Goal: Transaction & Acquisition: Subscribe to service/newsletter

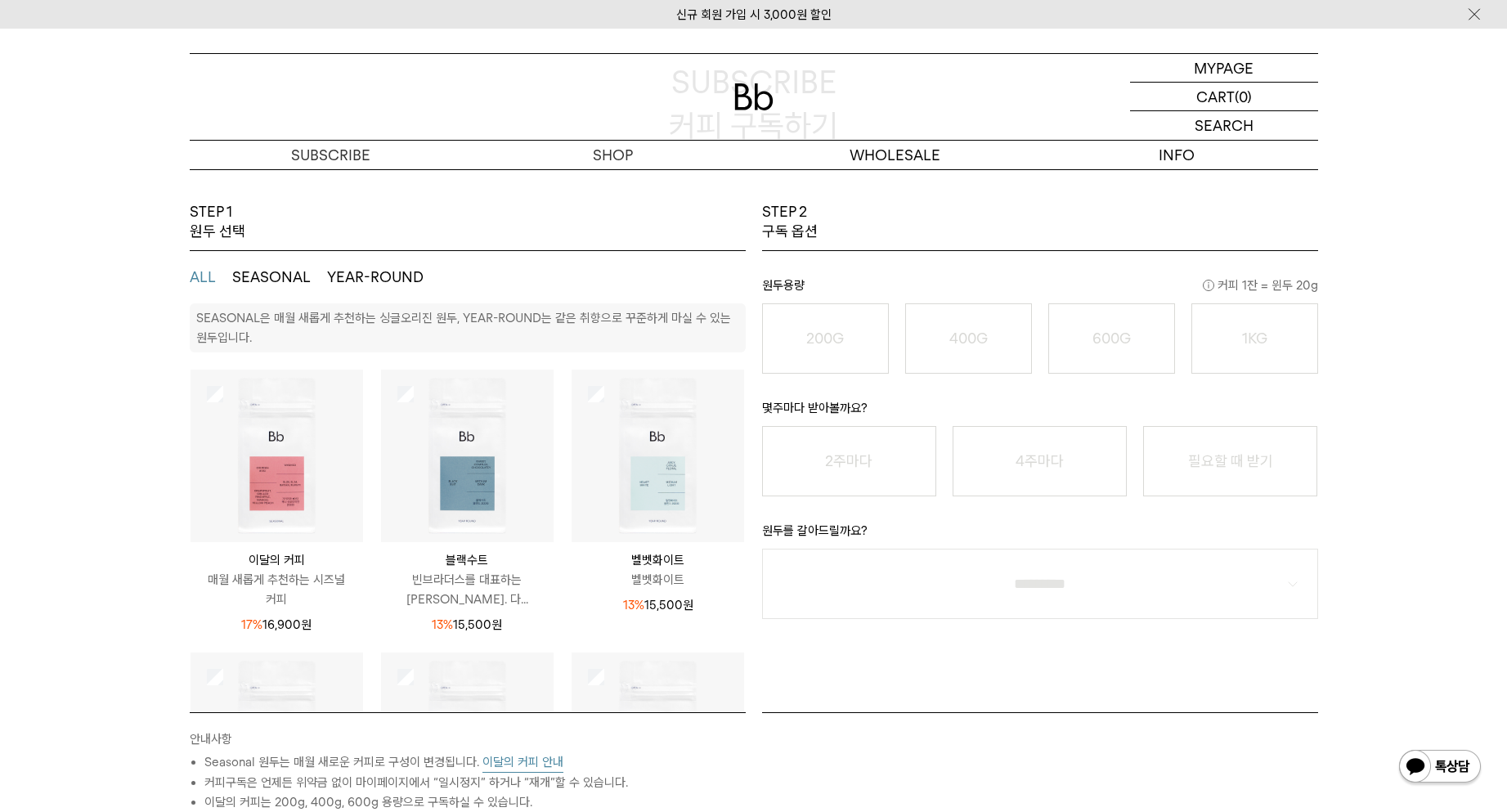
scroll to position [215, 0]
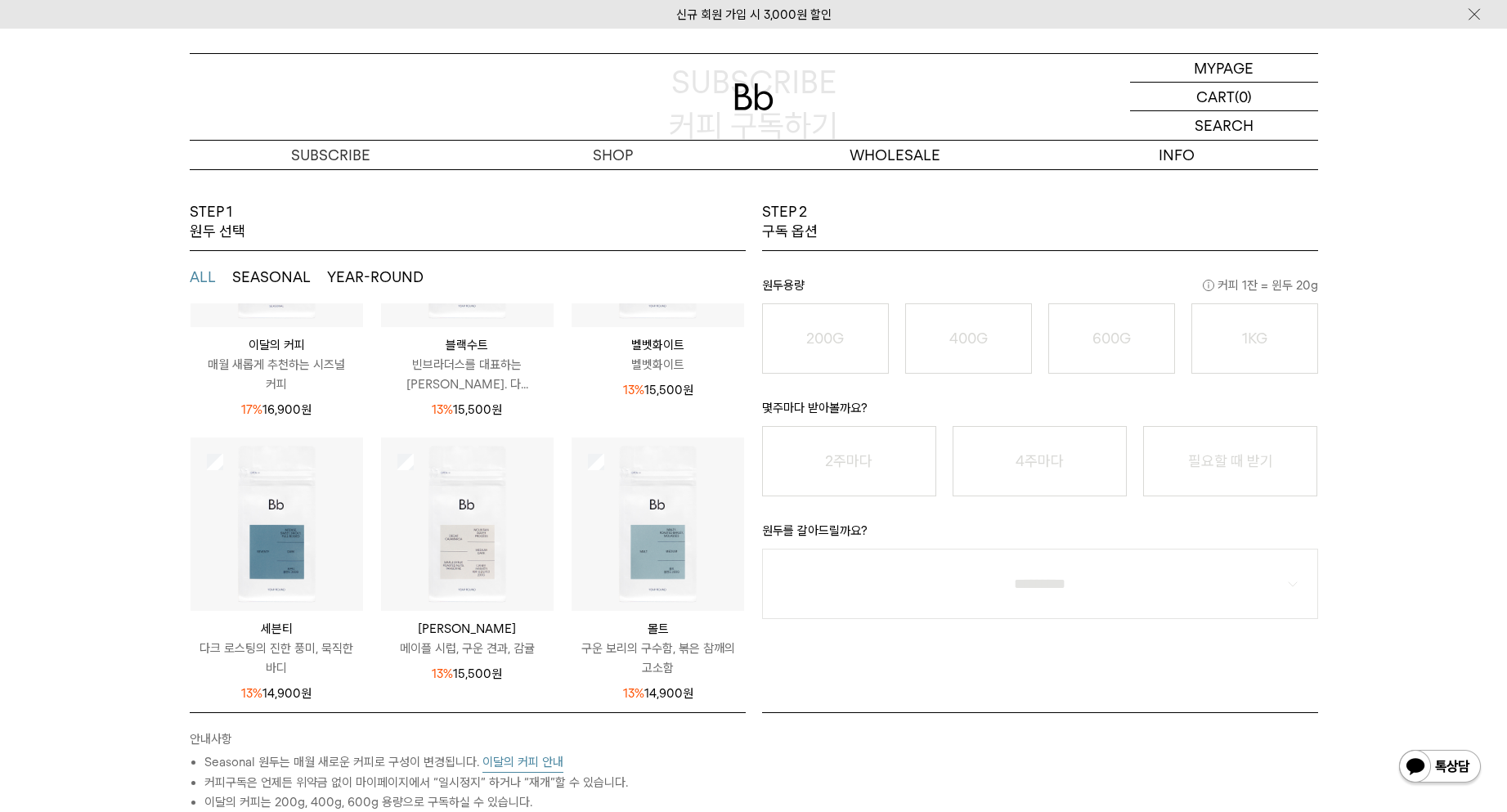
click at [1459, 590] on div "STEP 1 원두 선택 ALL SEASONAL YEAR-ROUND SEASONAL은 매월 새롭게 추천하는 싱글오리진 원두, YEAR-ROUND…" at bounding box center [754, 599] width 1507 height 794
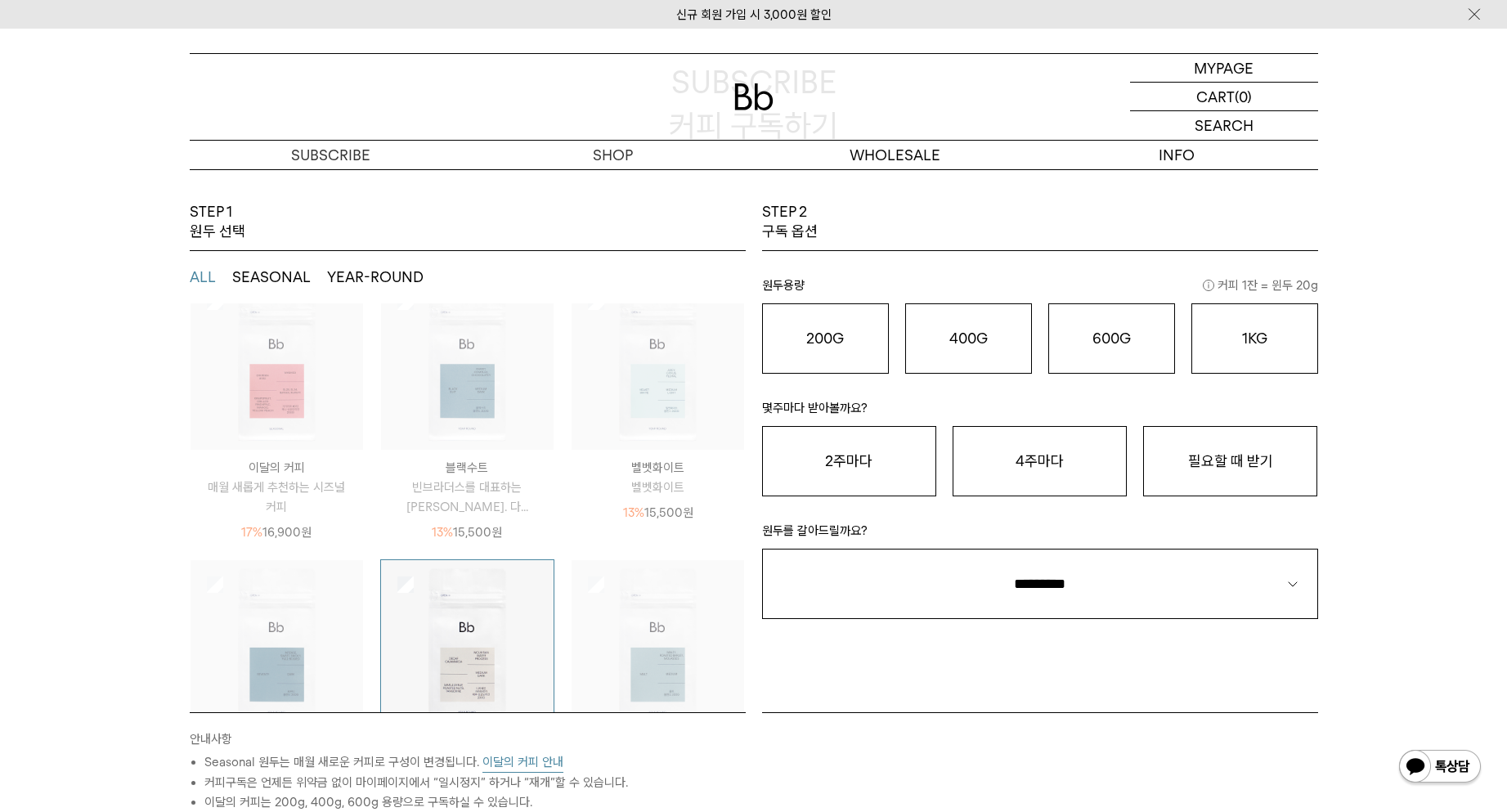
scroll to position [90, 0]
click at [830, 342] on o "200G" at bounding box center [824, 338] width 37 height 17
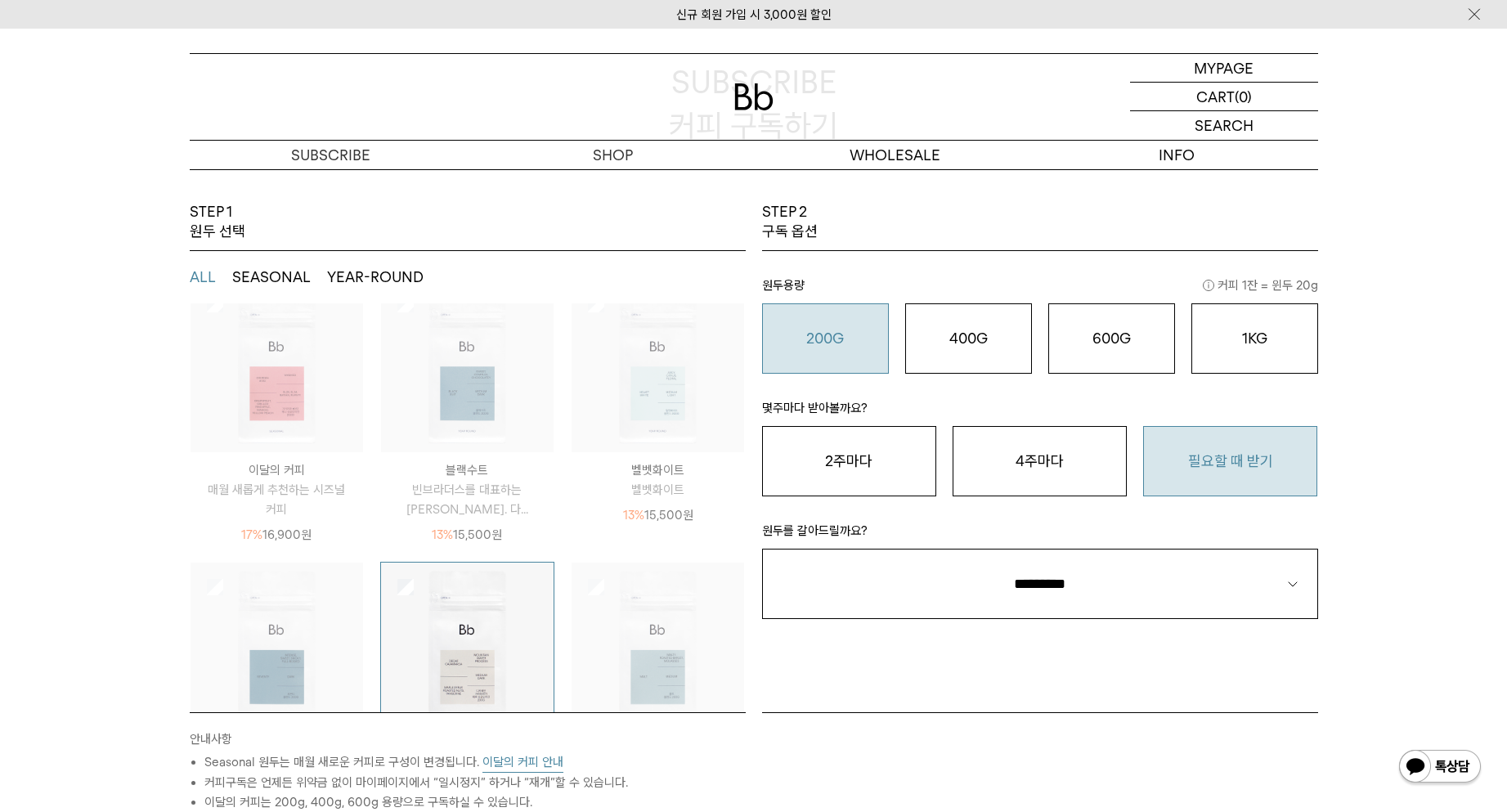
click at [1279, 482] on button "필요할 때 받기" at bounding box center [1231, 460] width 174 height 70
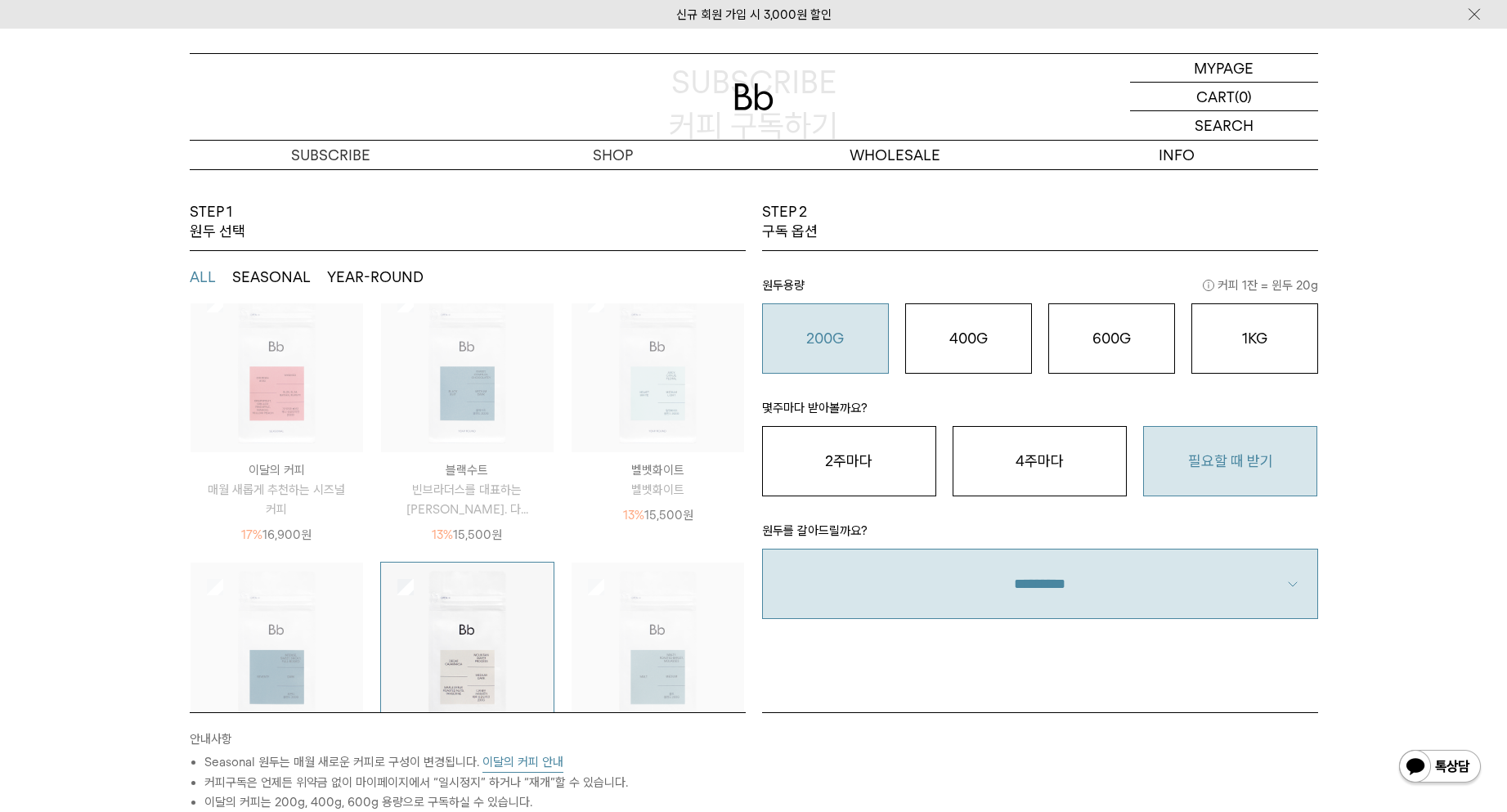
click at [1219, 573] on select "**********" at bounding box center [1040, 583] width 556 height 70
select select "**"
click at [762, 548] on select "**********" at bounding box center [1040, 583] width 556 height 70
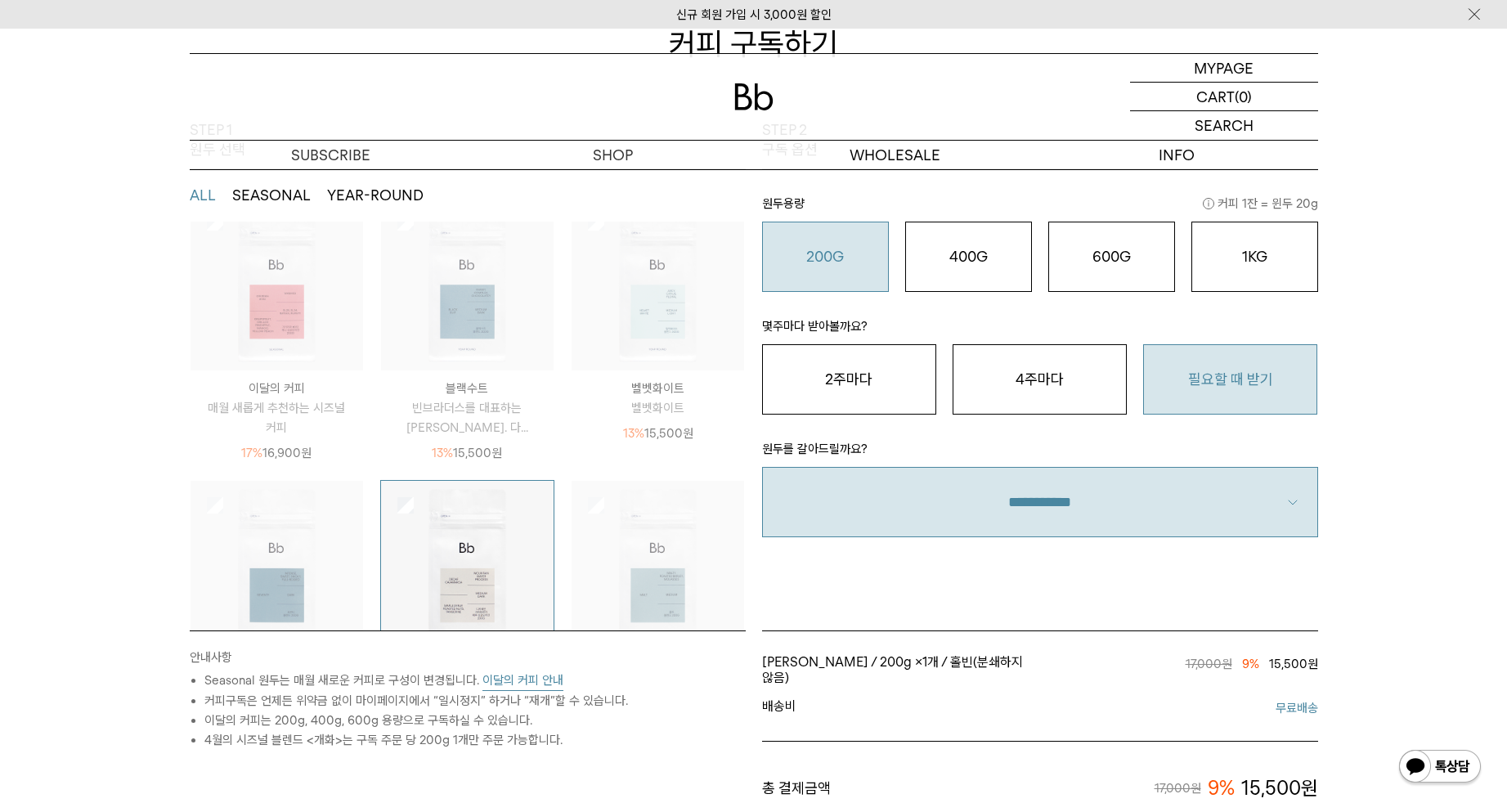
scroll to position [327, 0]
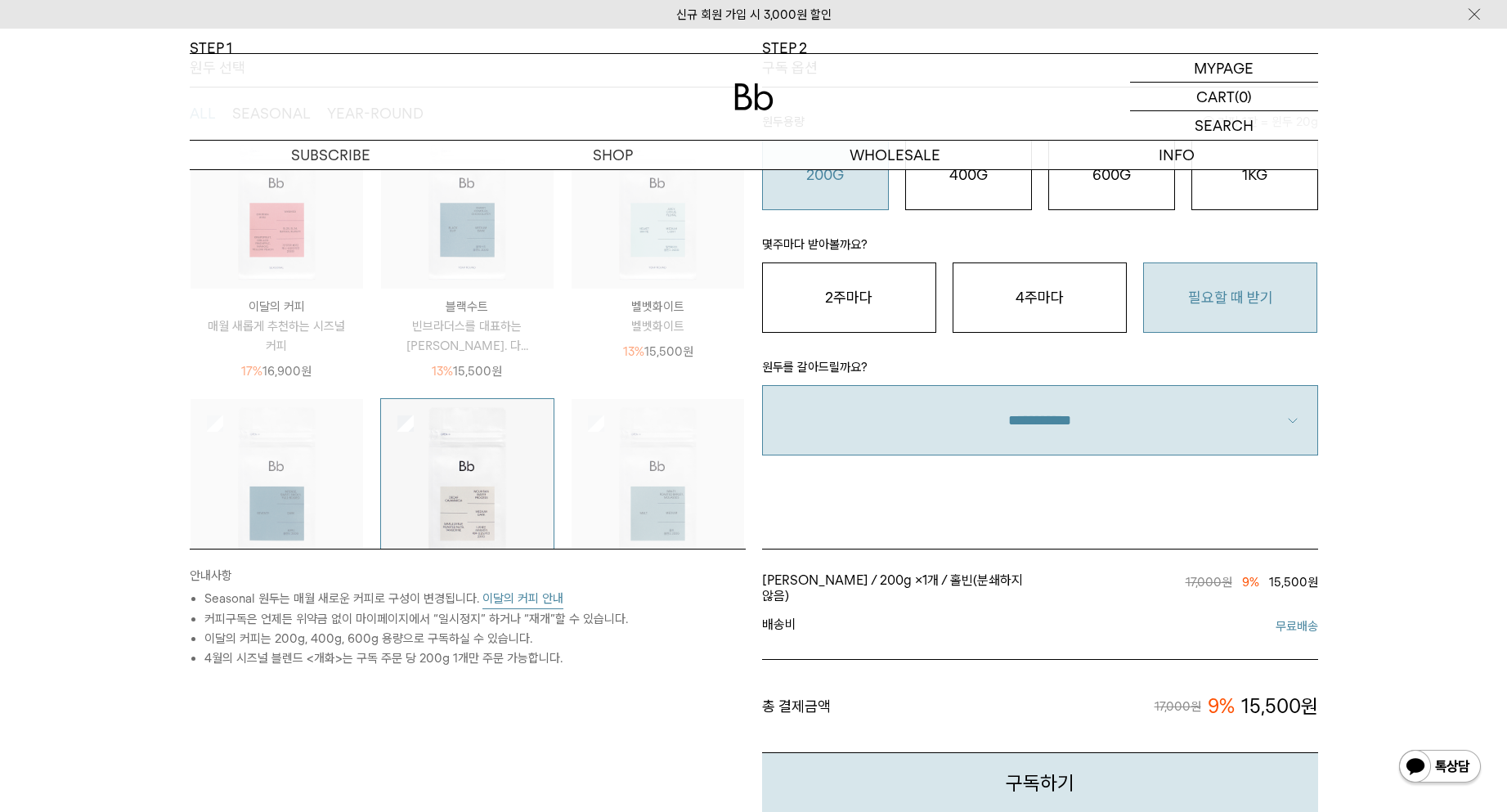
click at [276, 238] on img at bounding box center [277, 202] width 173 height 173
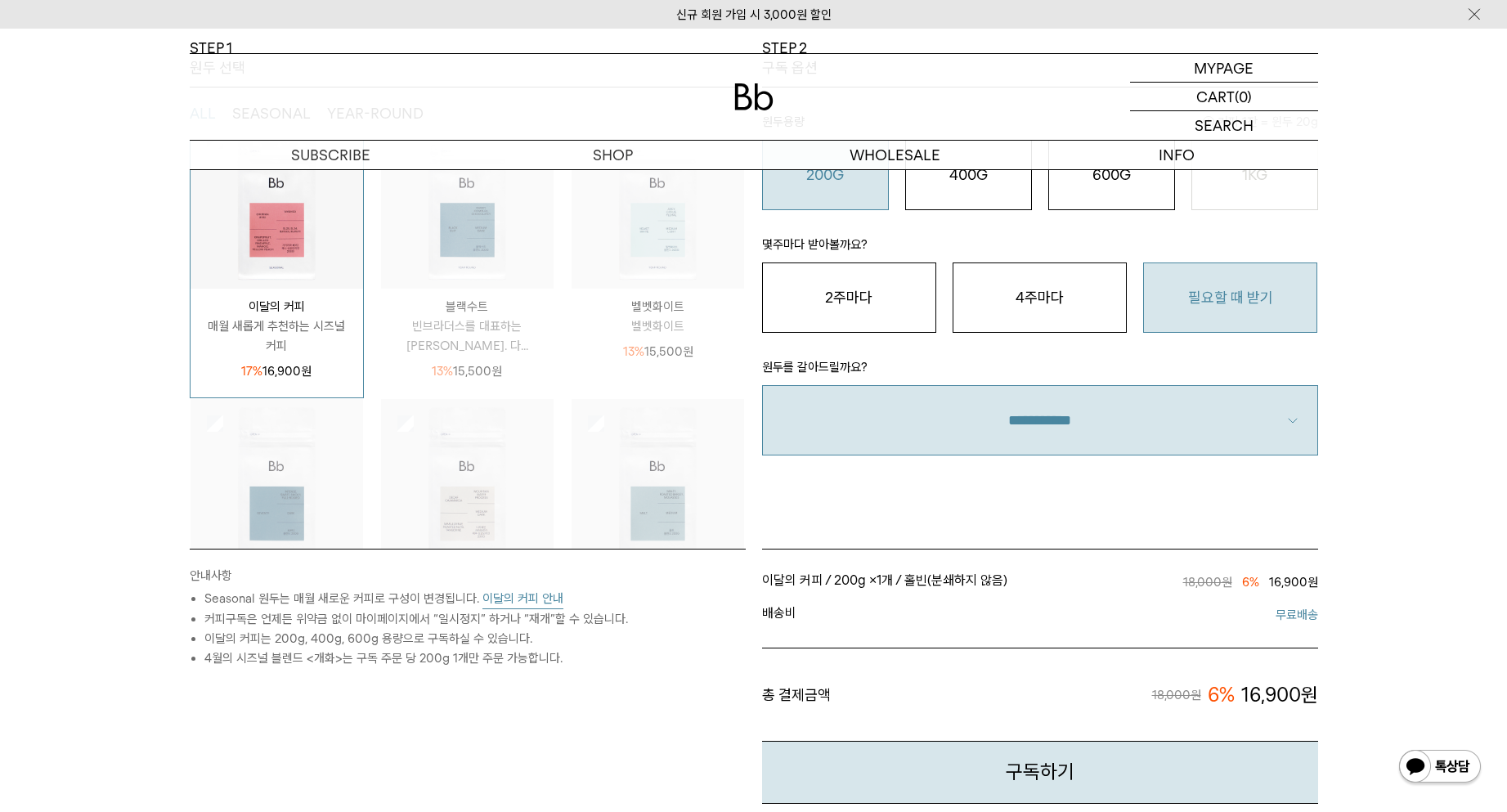
click at [532, 597] on button "이달의 커피 안내" at bounding box center [522, 598] width 81 height 20
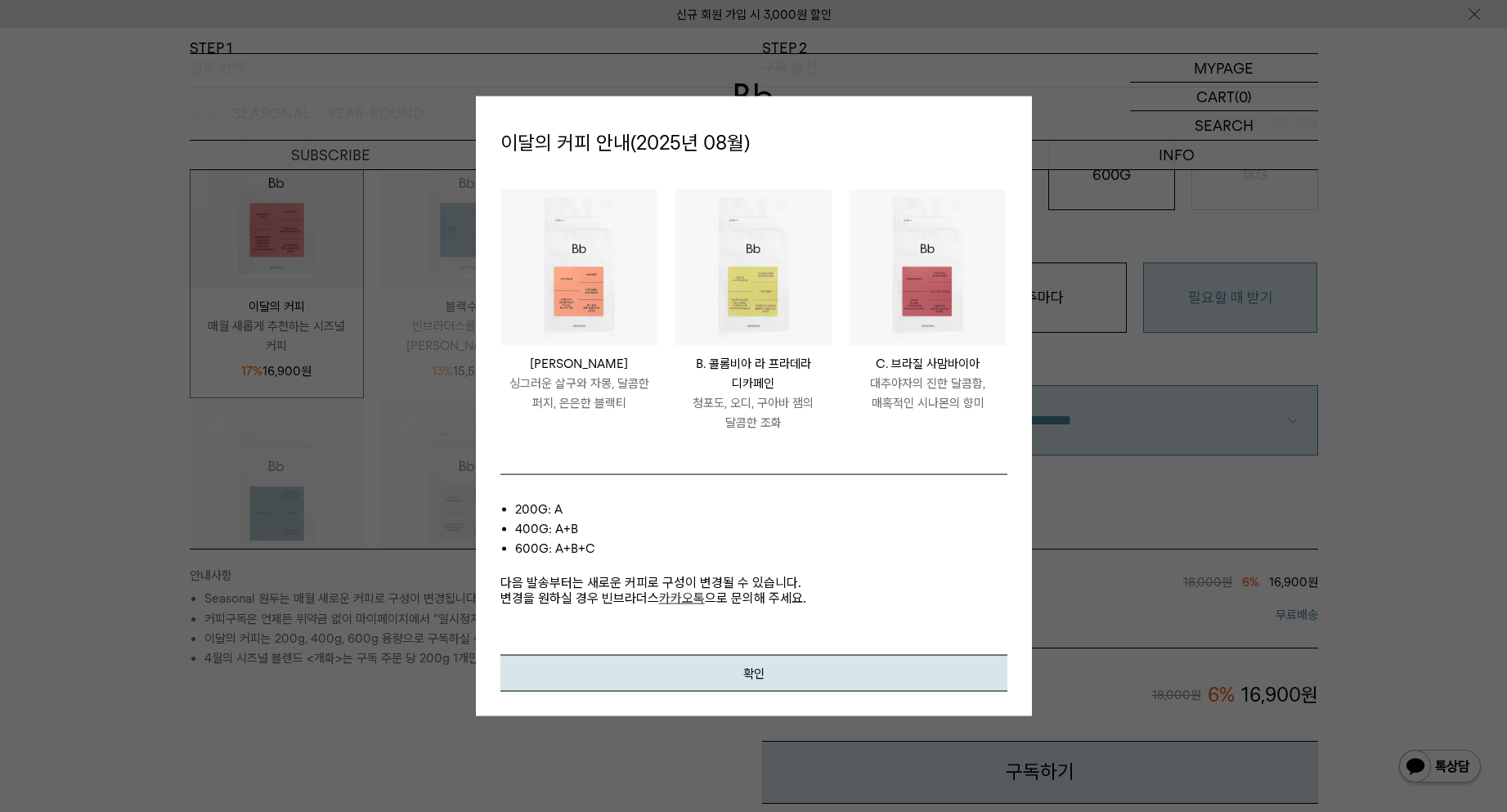
click at [415, 565] on div at bounding box center [754, 406] width 1507 height 812
click at [723, 674] on button "확인" at bounding box center [754, 673] width 507 height 36
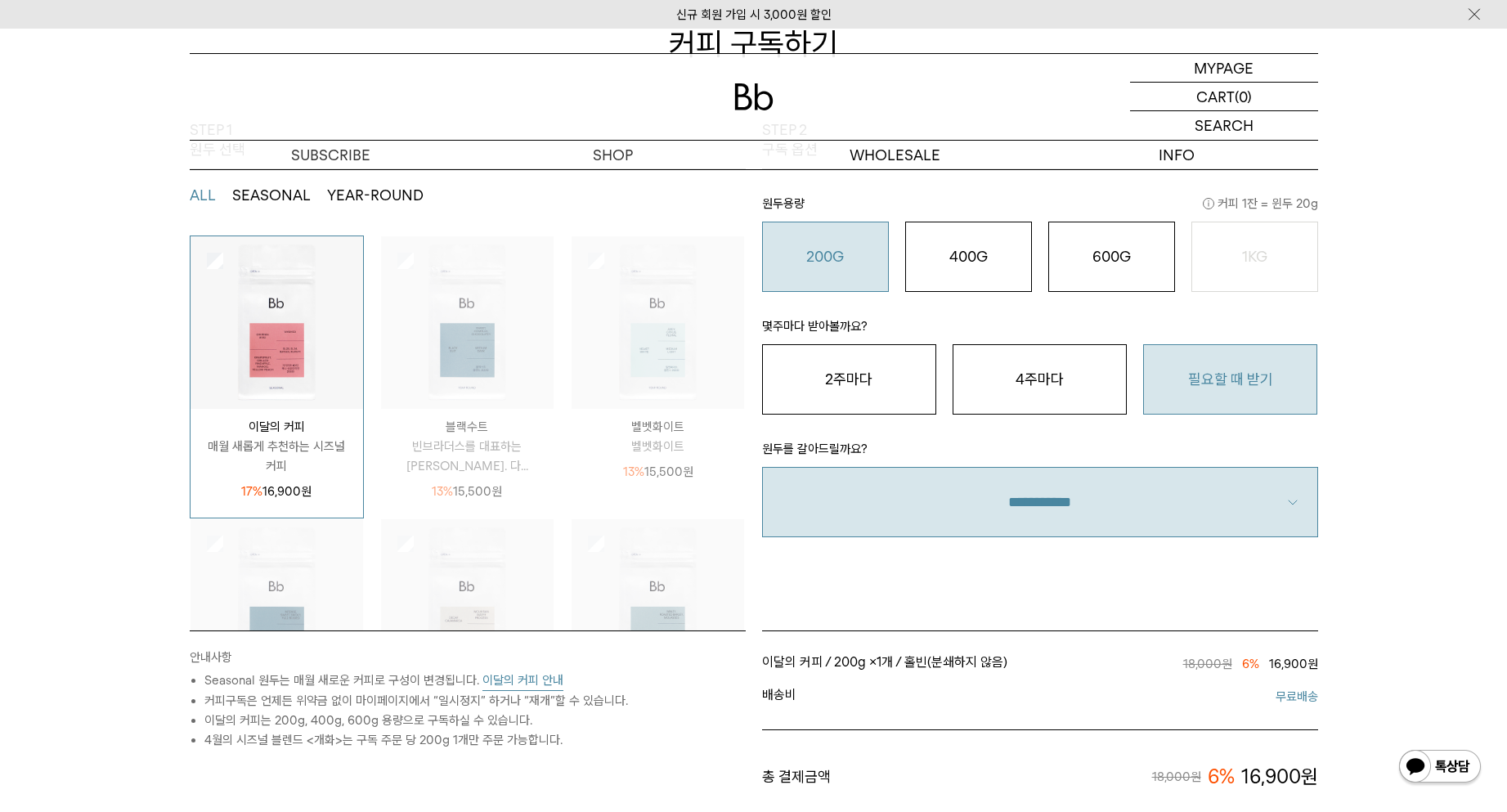
scroll to position [164, 0]
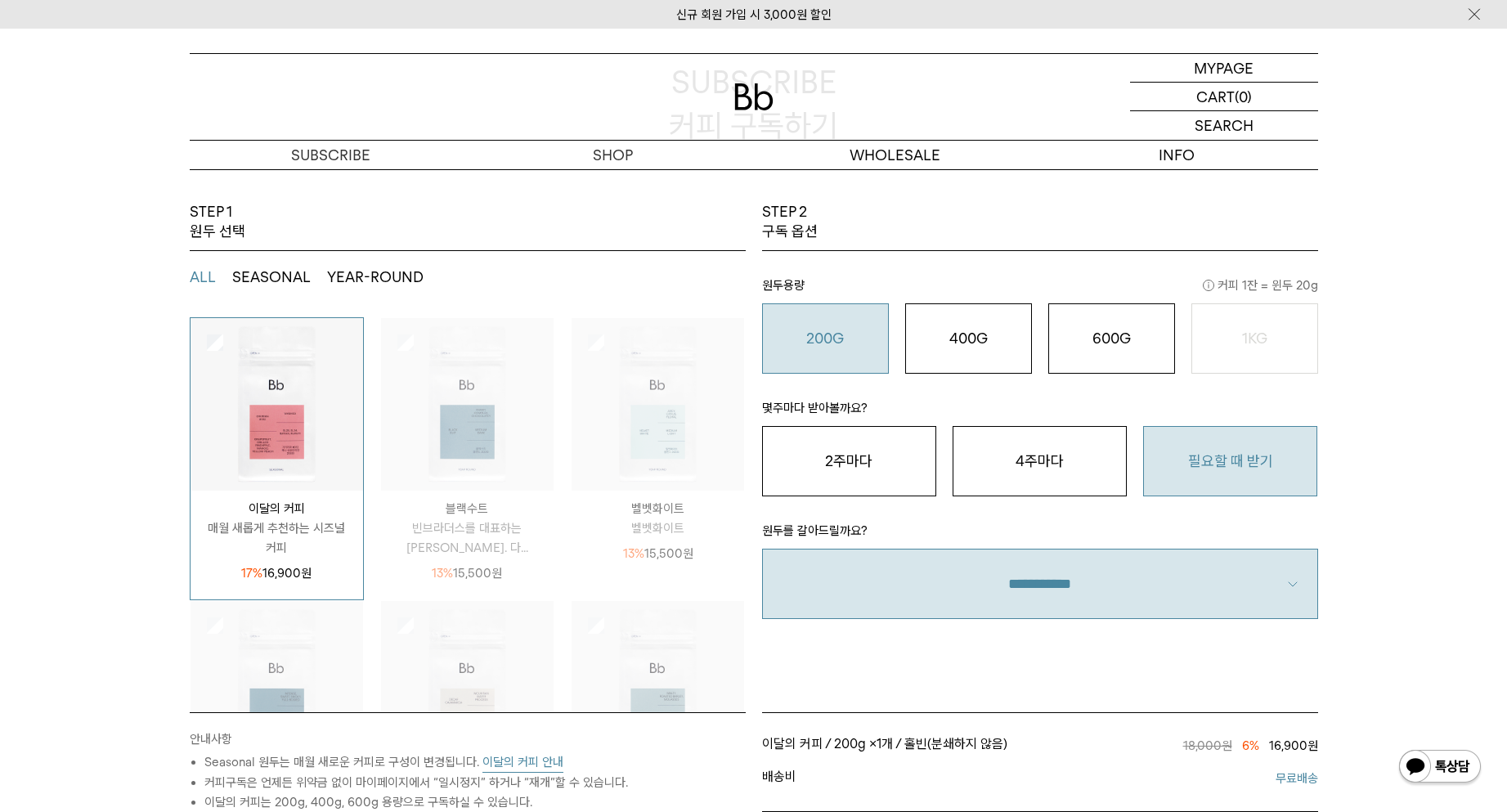
click at [526, 765] on button "이달의 커피 안내" at bounding box center [522, 762] width 81 height 20
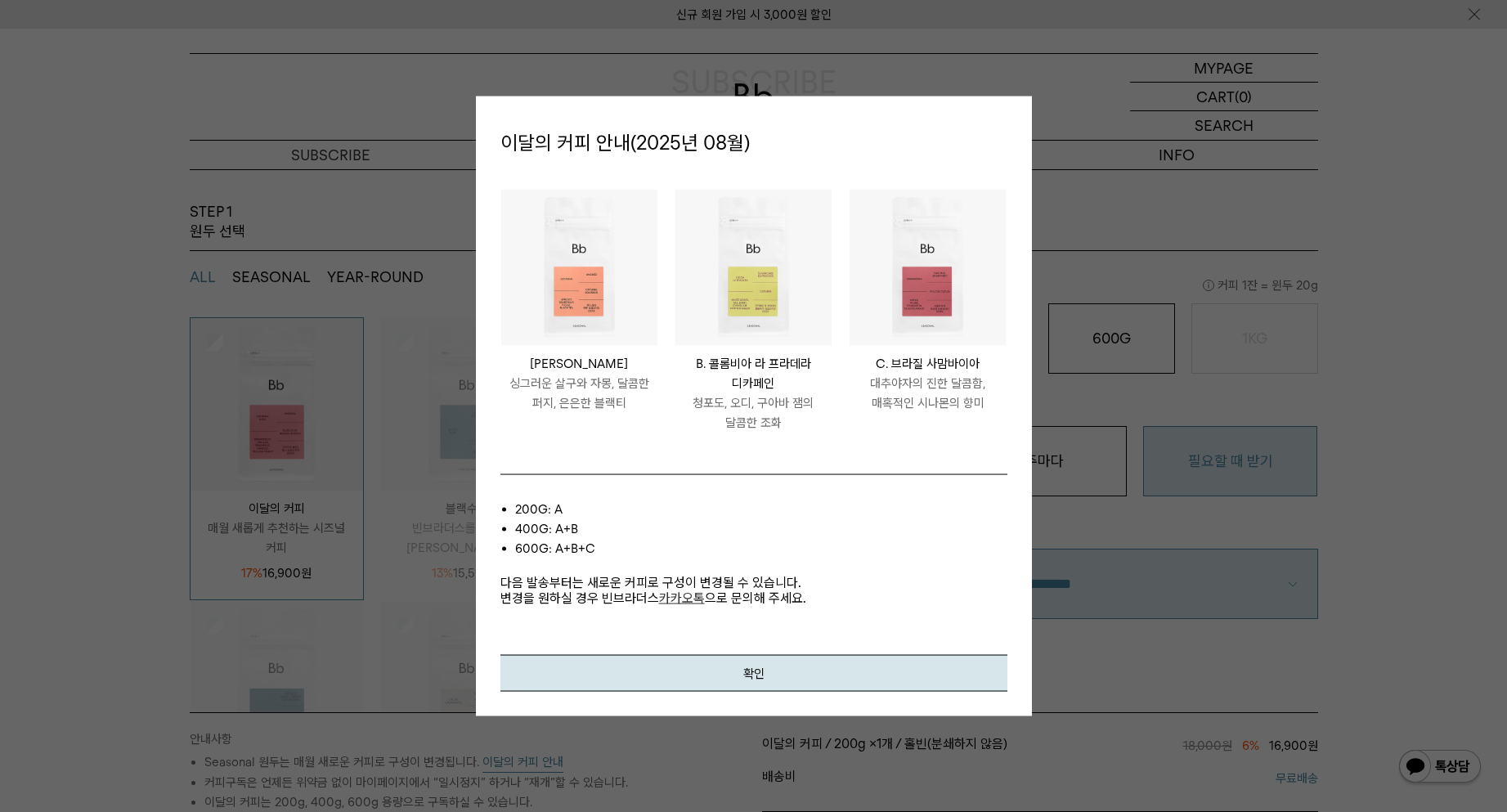
click at [527, 764] on div at bounding box center [754, 406] width 1507 height 812
click at [706, 676] on button "확인" at bounding box center [754, 673] width 507 height 36
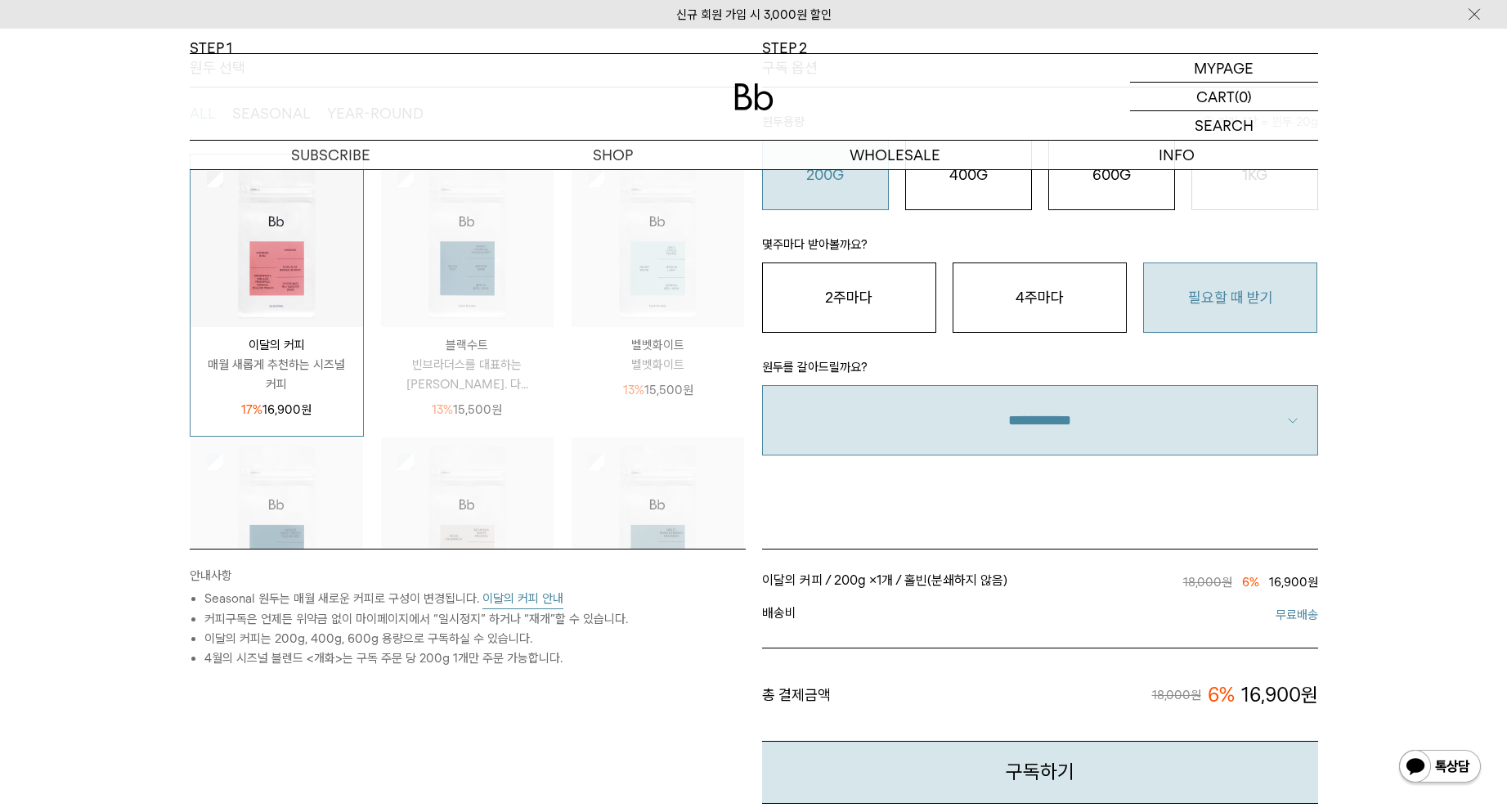
scroll to position [245, 0]
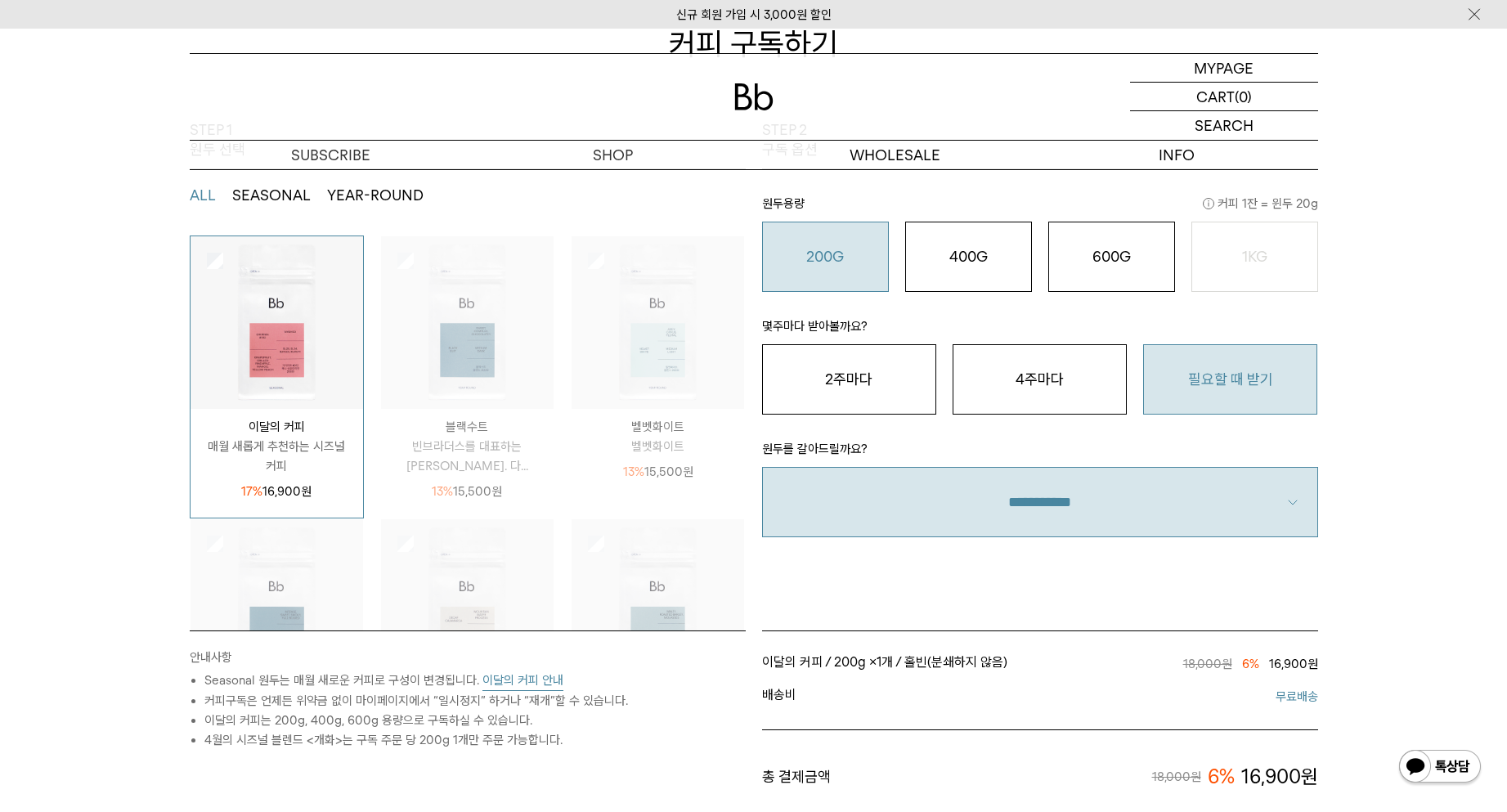
click at [533, 683] on button "이달의 커피 안내" at bounding box center [522, 681] width 81 height 20
